Goal: Task Accomplishment & Management: Use online tool/utility

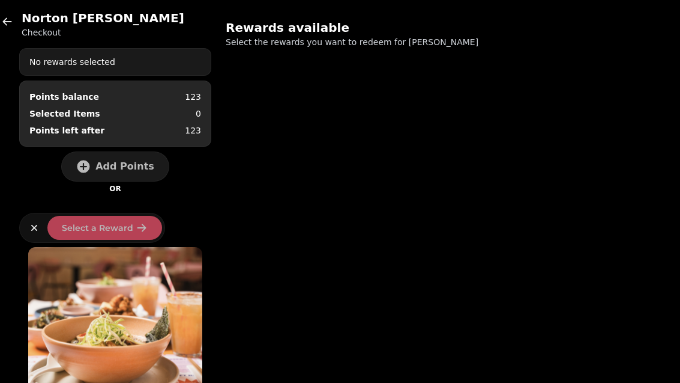
click at [2, 24] on icon "button" at bounding box center [7, 22] width 12 height 12
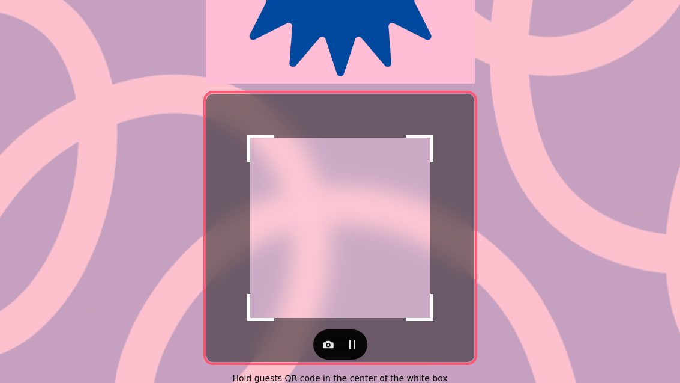
scroll to position [234, 0]
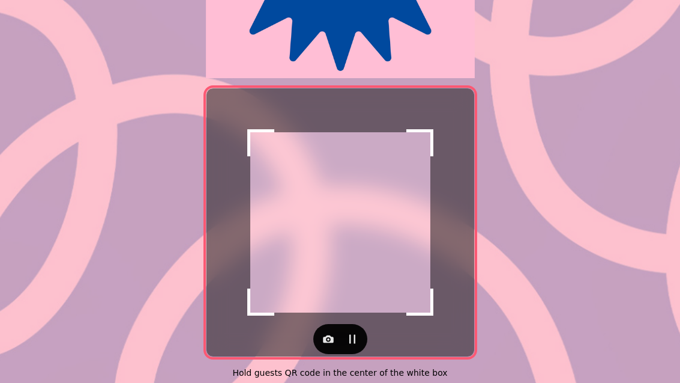
click at [324, 334] on icon "button" at bounding box center [328, 339] width 12 height 12
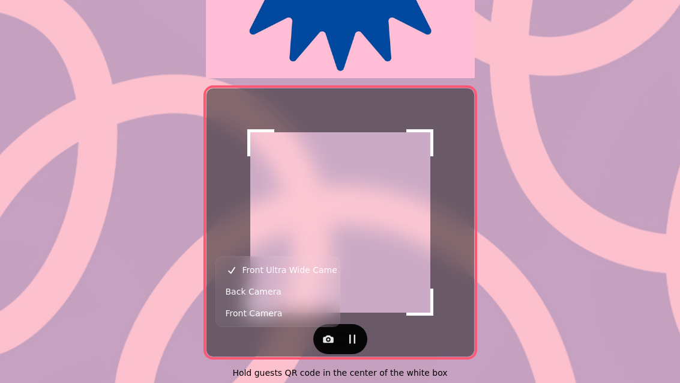
click at [276, 283] on button "Back Camera" at bounding box center [278, 291] width 119 height 22
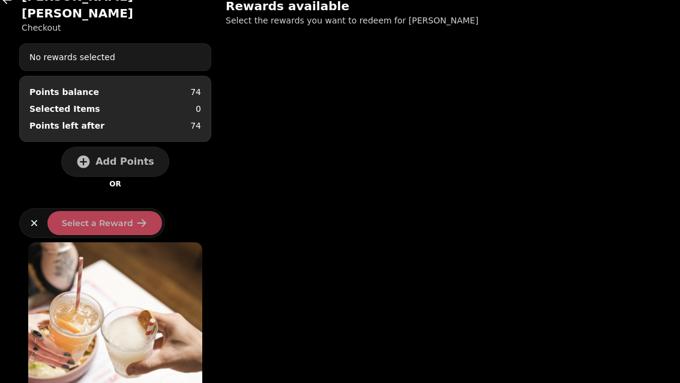
scroll to position [22, 0]
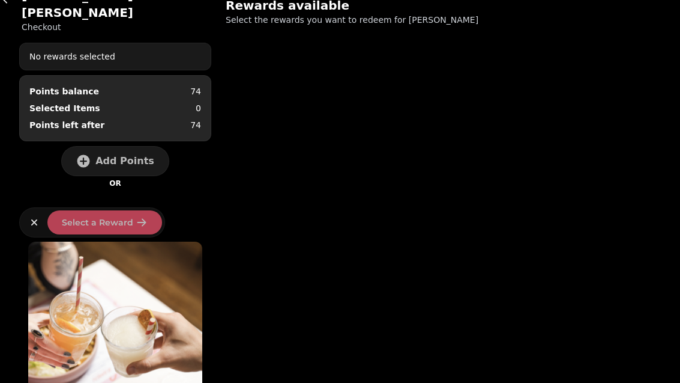
click at [87, 155] on icon "button" at bounding box center [83, 161] width 13 height 13
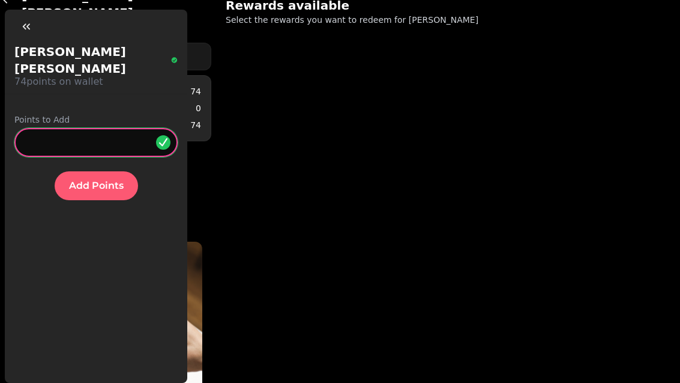
click at [80, 128] on input "*" at bounding box center [95, 142] width 163 height 29
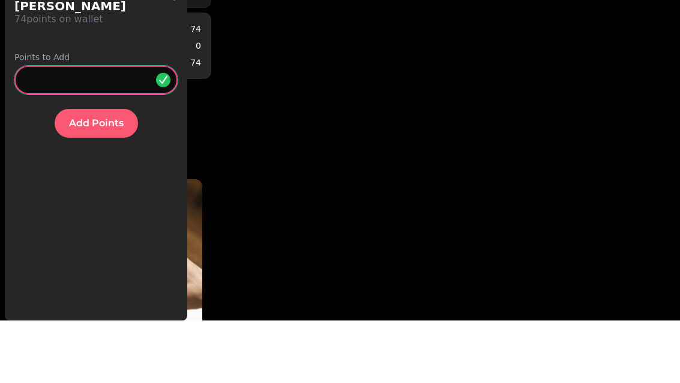
type input "**"
click at [91, 181] on span "Add Points" at bounding box center [96, 186] width 55 height 10
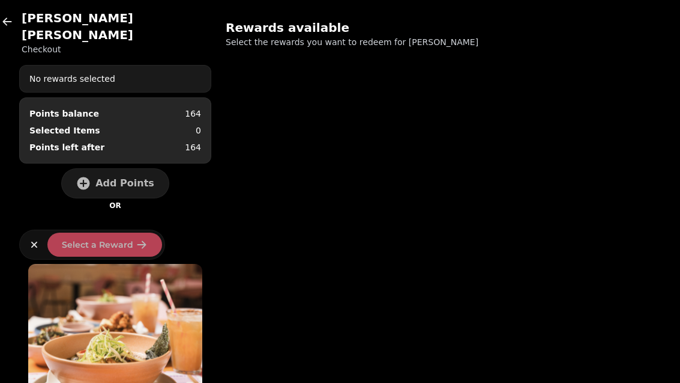
scroll to position [0, 0]
click at [17, 21] on button "button" at bounding box center [7, 22] width 24 height 24
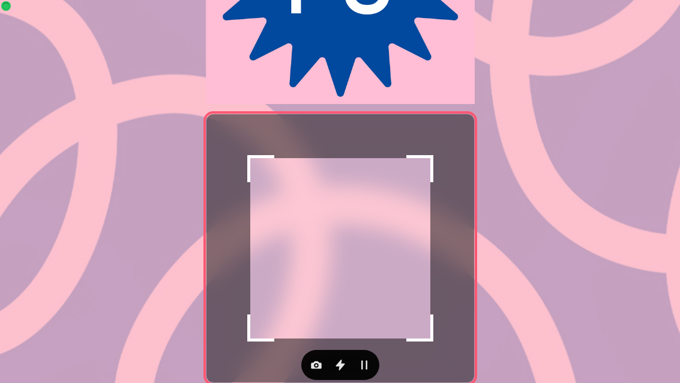
scroll to position [208, 0]
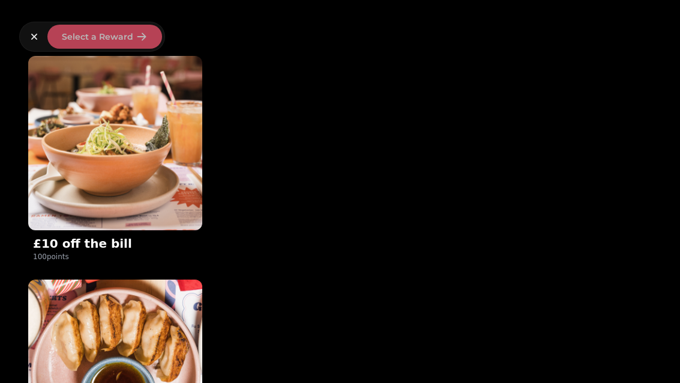
click at [146, 198] on img at bounding box center [115, 143] width 174 height 174
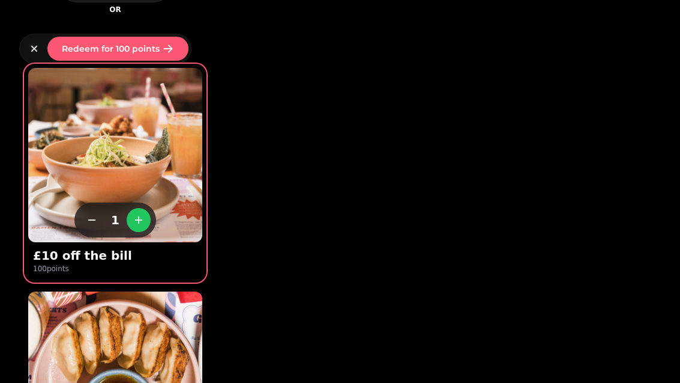
click at [138, 44] on span "Redeem for 100 points" at bounding box center [111, 48] width 98 height 8
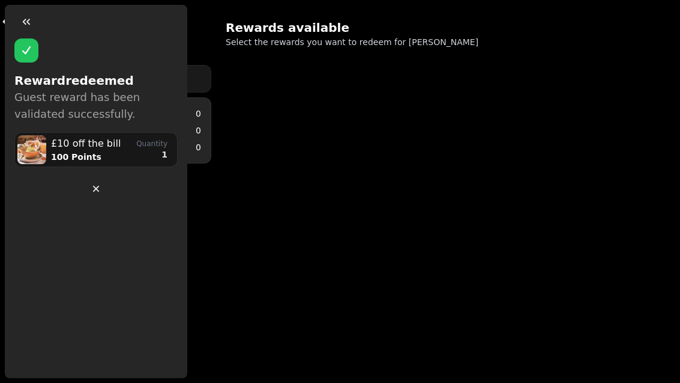
click at [32, 25] on icon "button" at bounding box center [26, 22] width 12 height 12
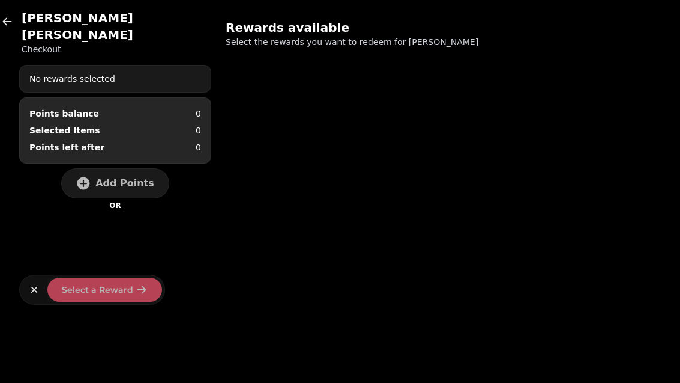
click at [11, 27] on icon "button" at bounding box center [7, 22] width 12 height 12
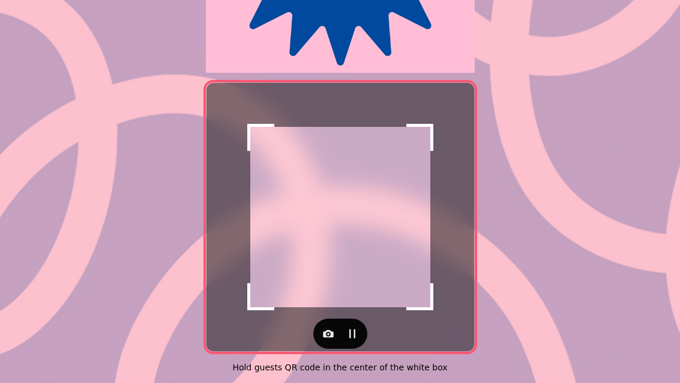
scroll to position [247, 0]
click at [327, 327] on icon "button" at bounding box center [328, 333] width 12 height 12
click at [322, 327] on icon "button" at bounding box center [328, 333] width 12 height 12
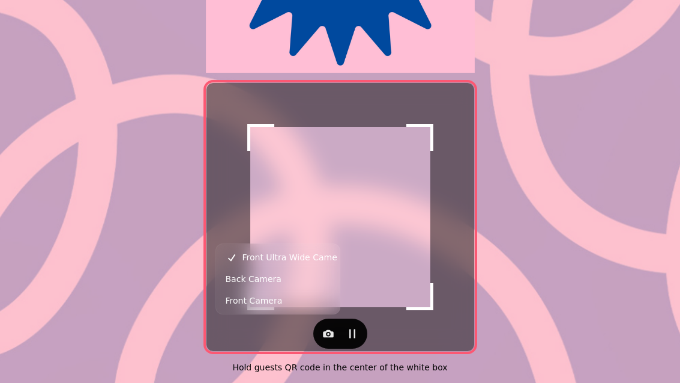
click at [265, 279] on span "Back Camera" at bounding box center [254, 278] width 56 height 14
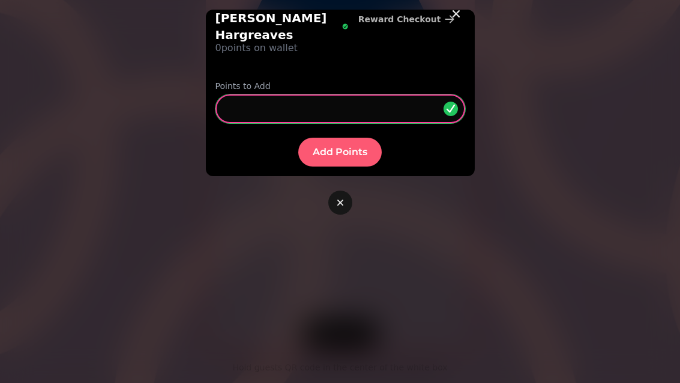
click at [273, 94] on input "*" at bounding box center [341, 108] width 250 height 29
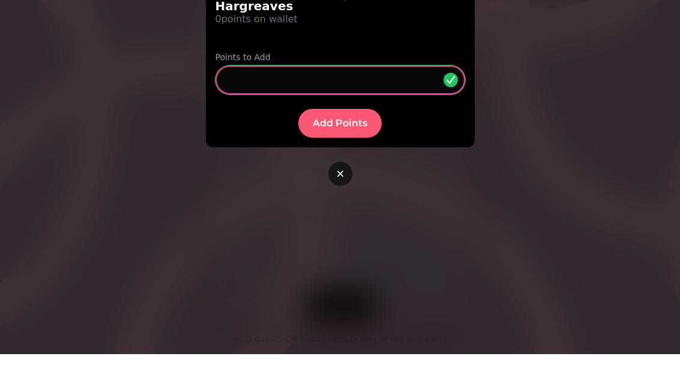
type input "***"
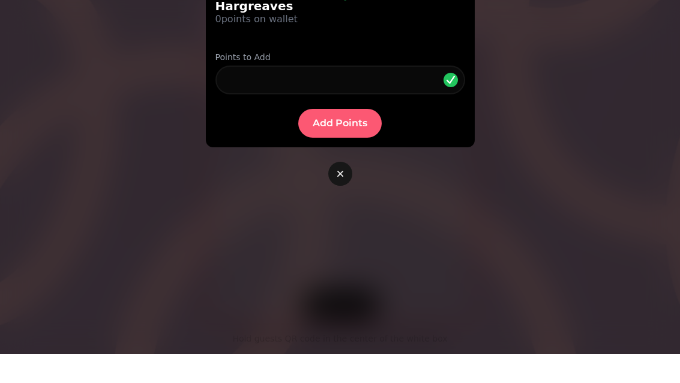
click at [337, 138] on button "Add Points" at bounding box center [339, 152] width 83 height 29
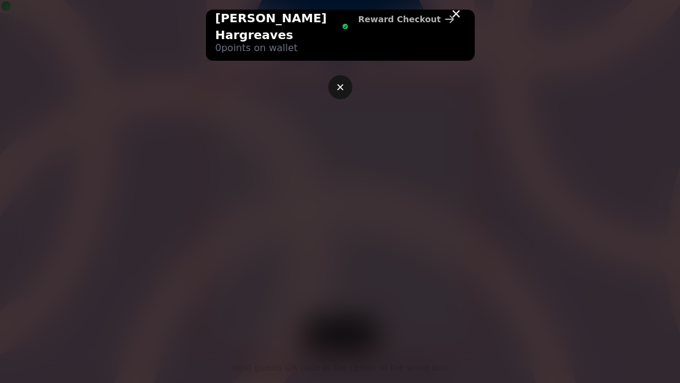
click at [460, 20] on icon "button" at bounding box center [456, 14] width 14 height 14
